Goal: Information Seeking & Learning: Learn about a topic

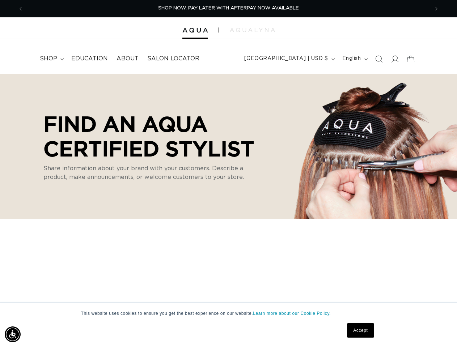
scroll to position [0, 811]
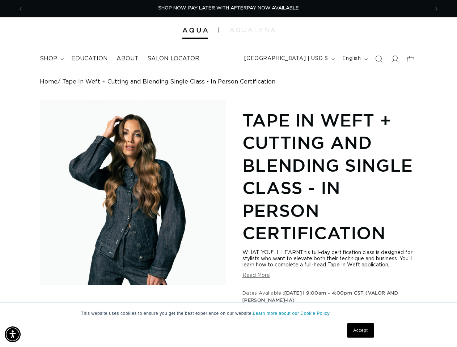
scroll to position [0, 811]
